Goal: Transaction & Acquisition: Obtain resource

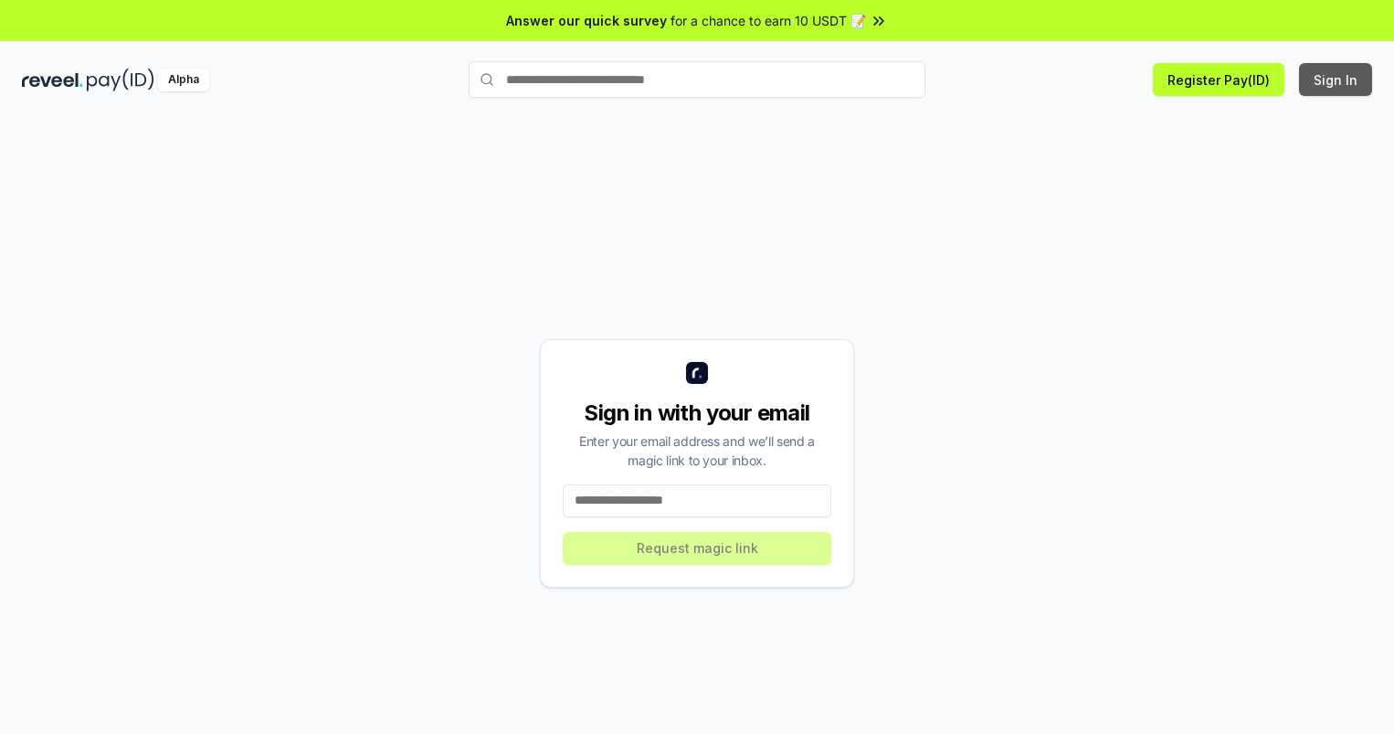
click at [1337, 79] on button "Sign In" at bounding box center [1335, 79] width 73 height 33
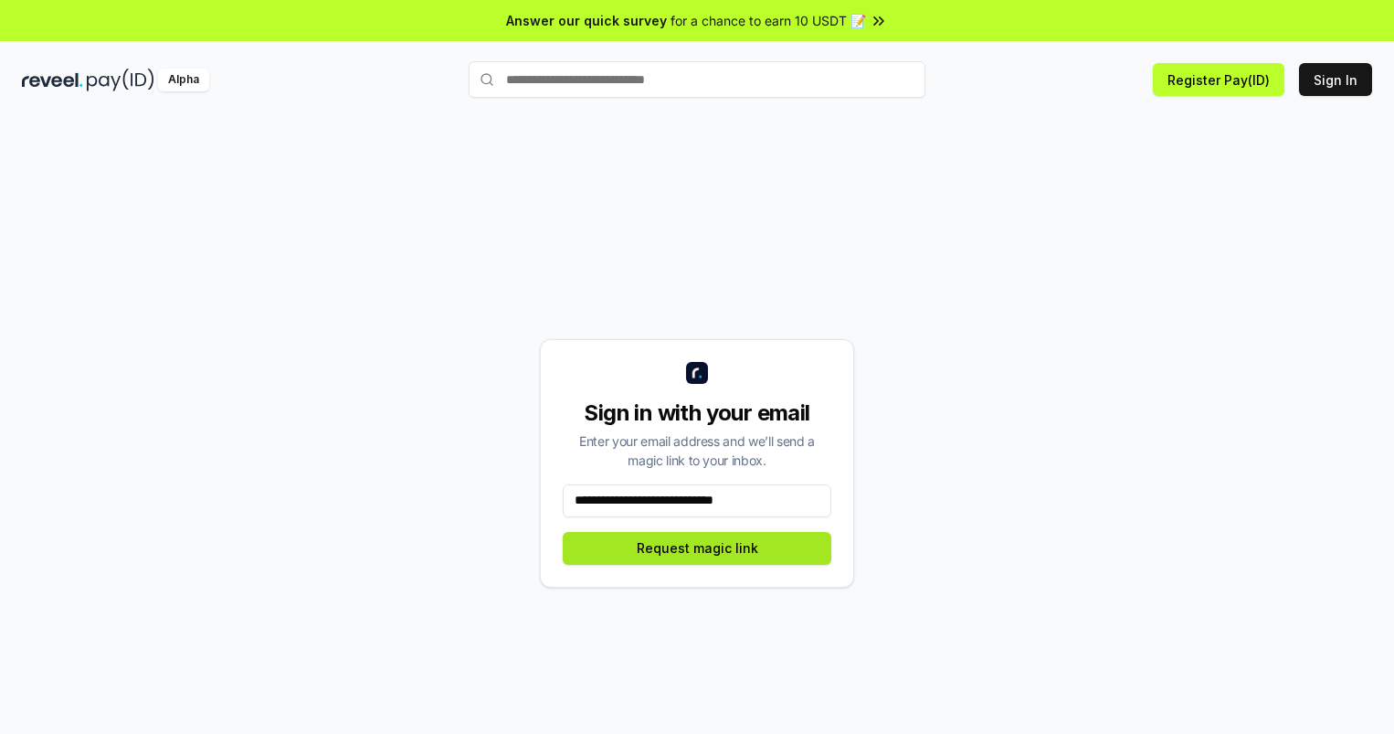
type input "**********"
click at [697, 547] on button "Request magic link" at bounding box center [697, 548] width 269 height 33
